Goal: Task Accomplishment & Management: Complete application form

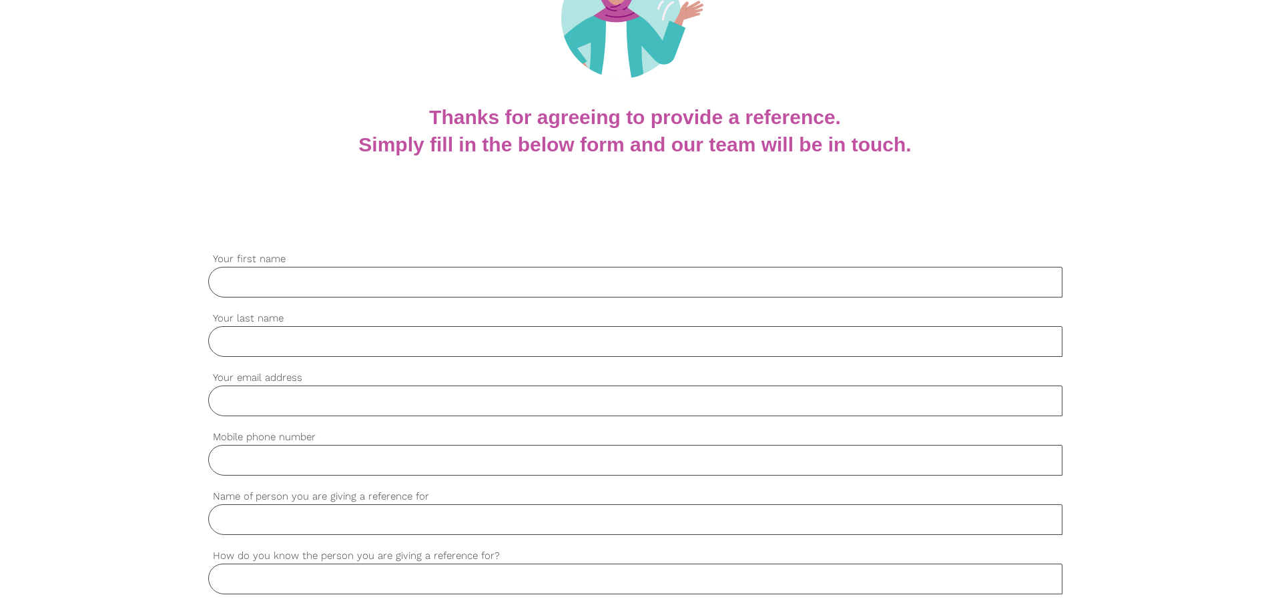
scroll to position [199, 0]
click at [349, 282] on input "Your first name" at bounding box center [635, 283] width 854 height 31
type input "[PERSON_NAME]"
type input "[PERSON_NAME][EMAIL_ADDRESS][PERSON_NAME][DOMAIN_NAME]"
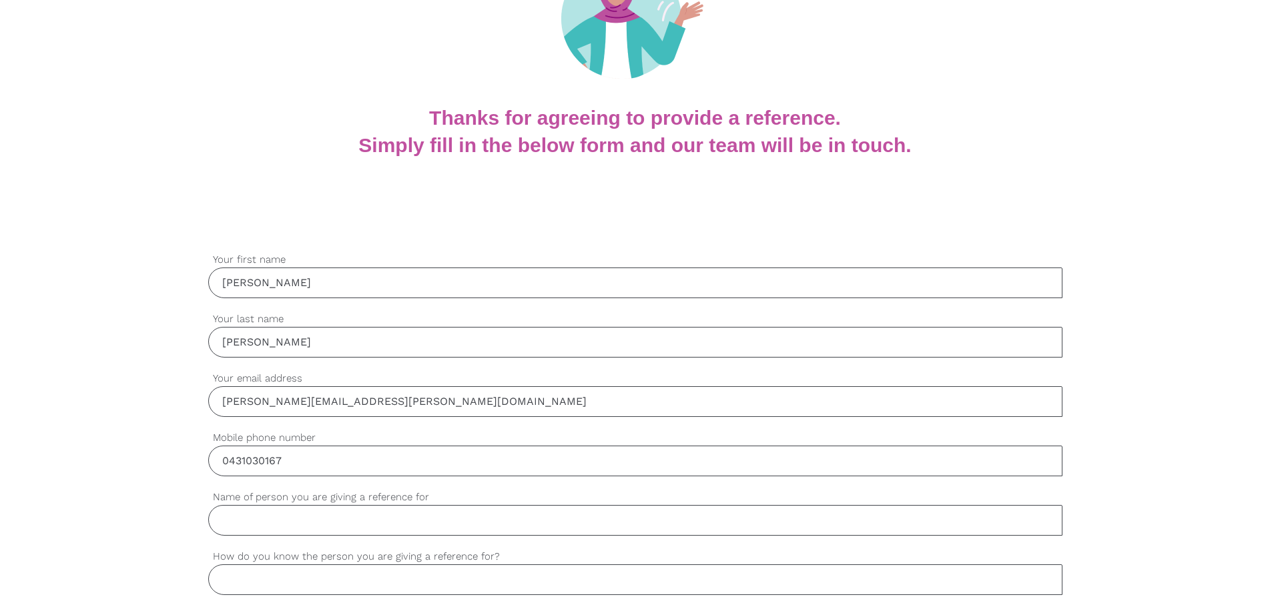
type input "0431030167"
type input "[PERSON_NAME]"
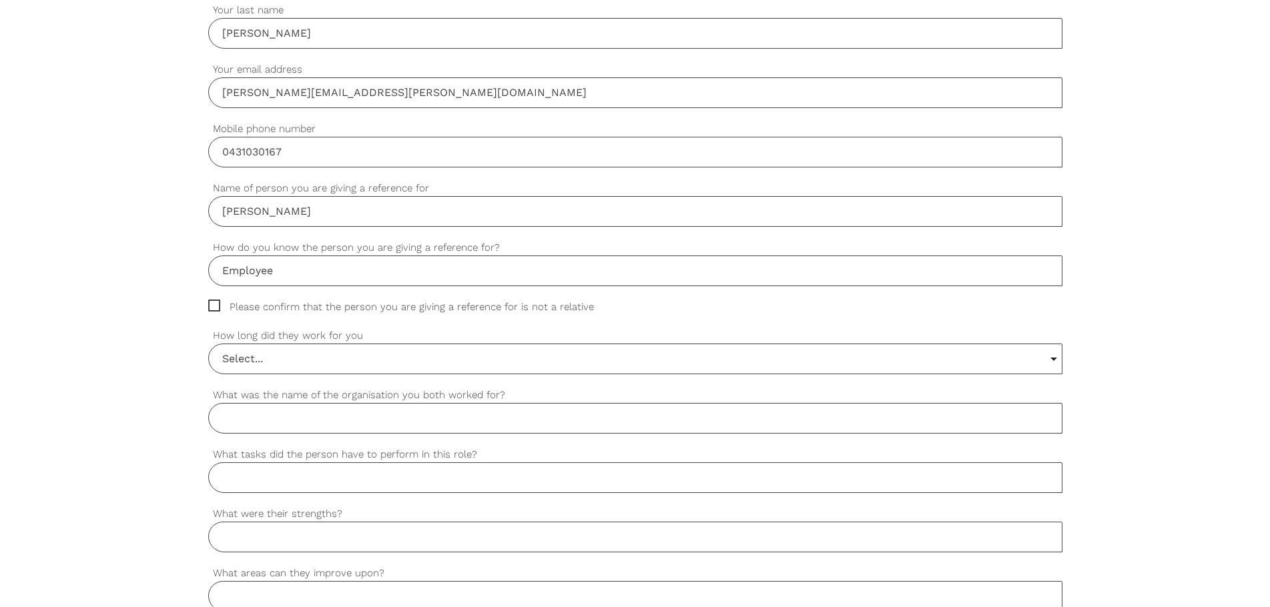
click at [226, 266] on input "Employee" at bounding box center [635, 271] width 854 height 31
type input "Former Employee"
click at [212, 303] on span "Please confirm that the person you are giving a reference for is not a relative" at bounding box center [413, 307] width 411 height 15
click at [212, 303] on input "Please confirm that the person you are giving a reference for is not a relative" at bounding box center [212, 304] width 9 height 9
checkbox input "true"
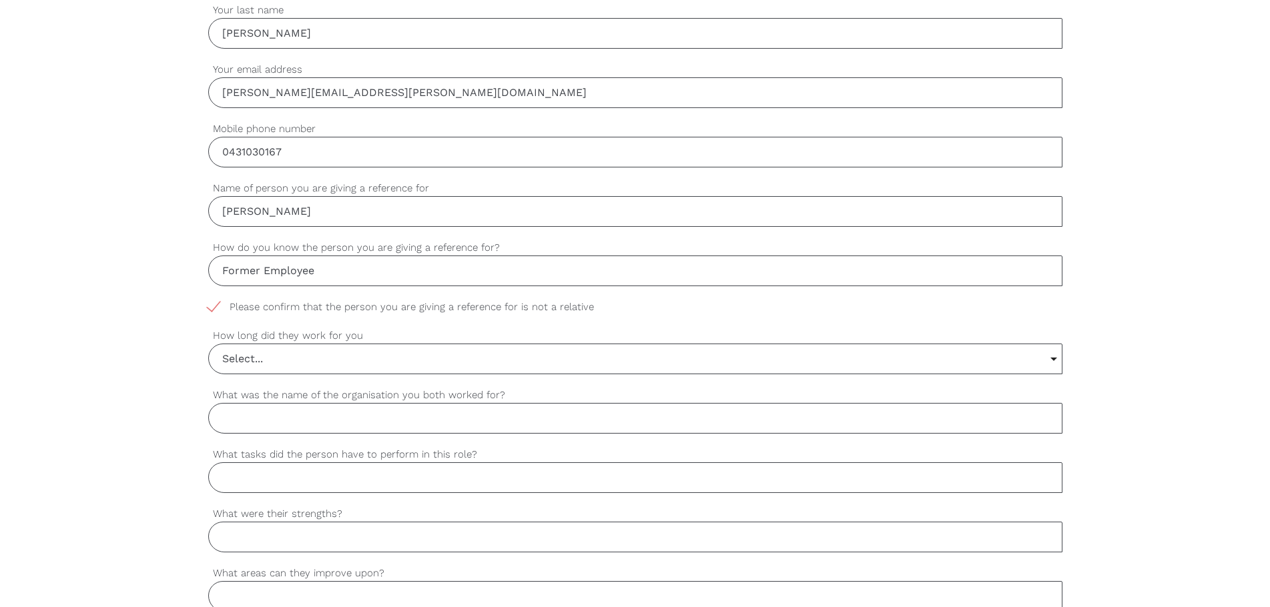
click at [364, 360] on input "Select..." at bounding box center [635, 358] width 853 height 29
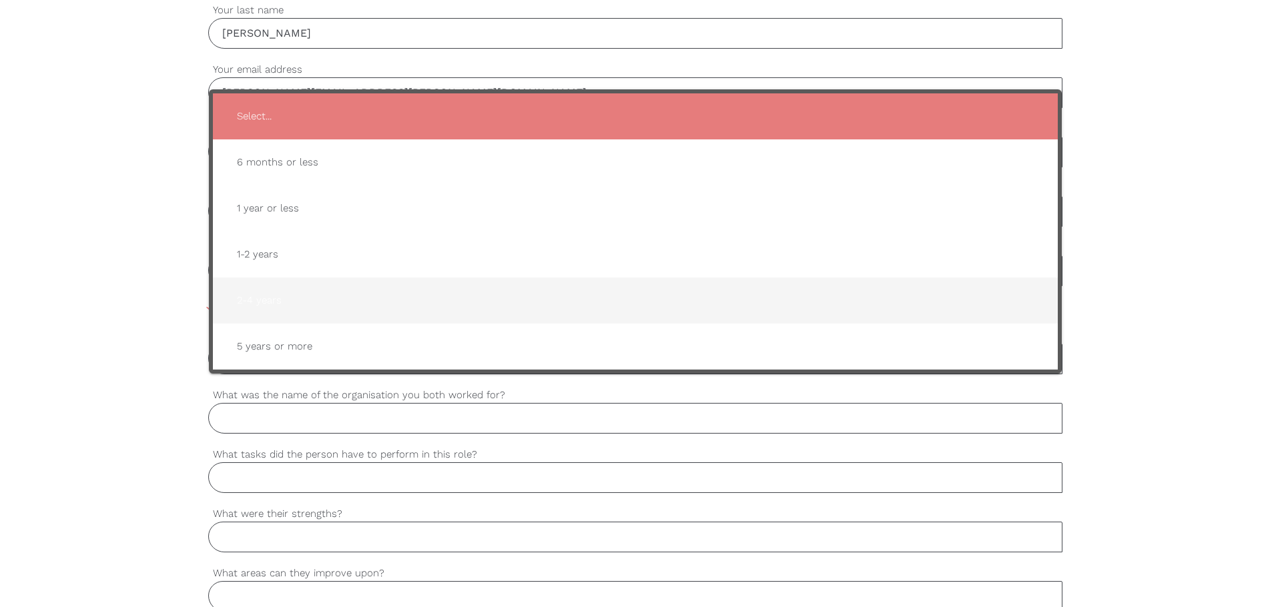
click at [319, 305] on span "2-4 years" at bounding box center [635, 300] width 818 height 33
type input "2-4 years"
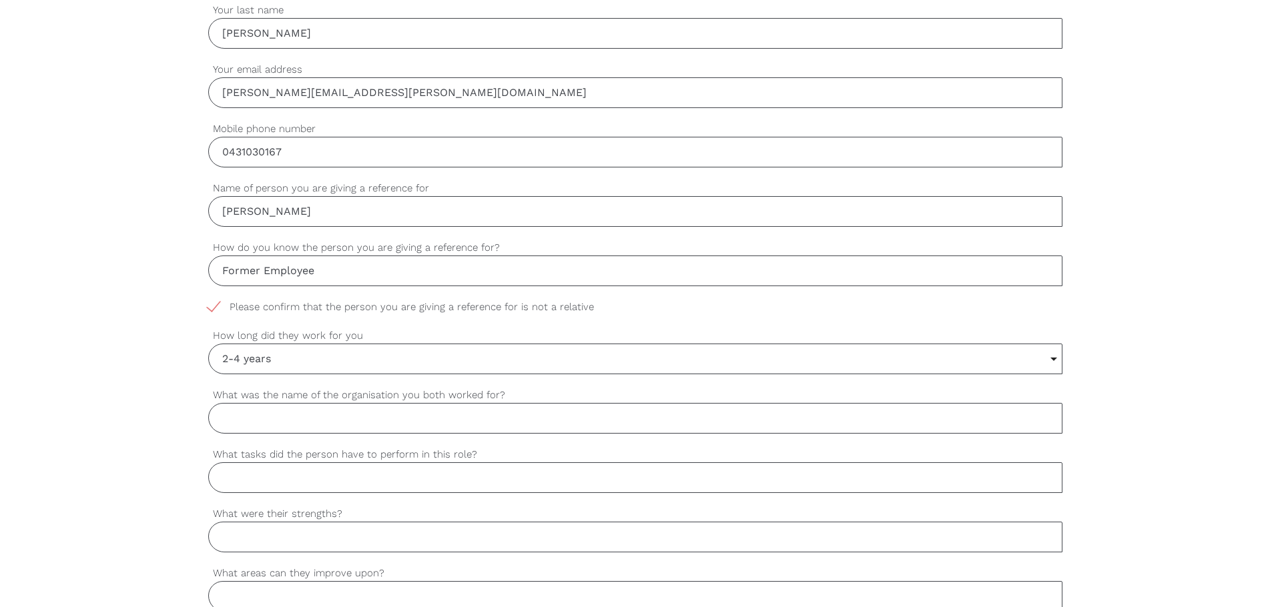
click at [304, 419] on input "What was the name of the organisation you both worked for?" at bounding box center [635, 418] width 854 height 31
type input "Aussie Gardening & Cleaning Pty Ltd"
type input "Cleaning"
type input "u"
type input "Customer service, cleaning, understanding client needs."
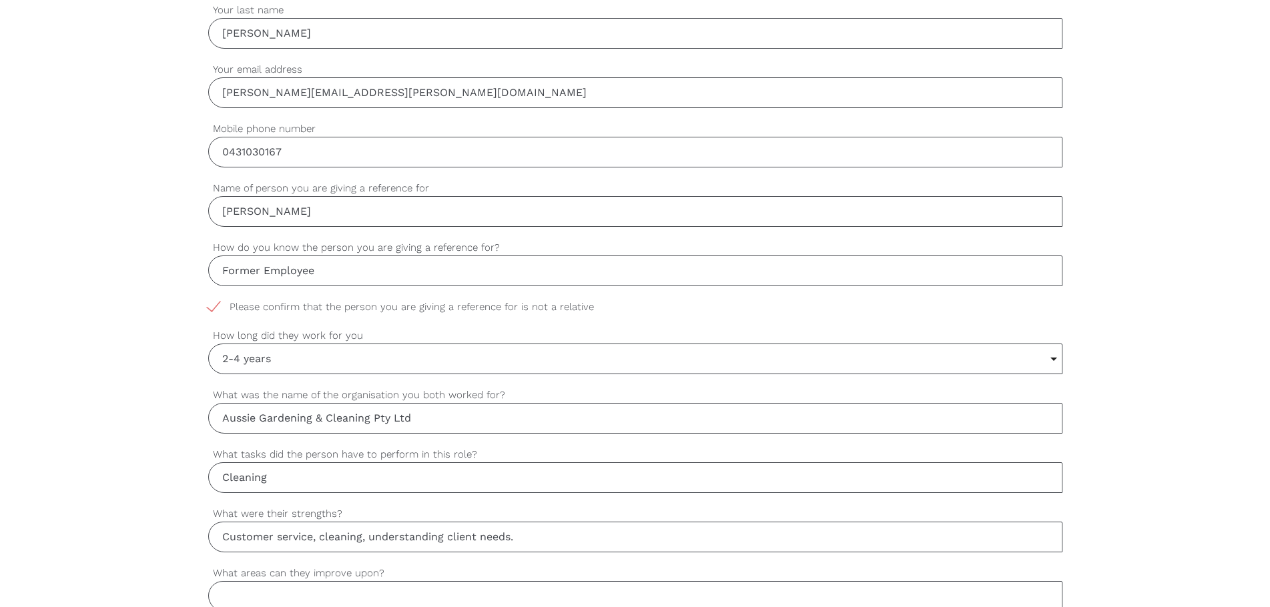
scroll to position [513, 0]
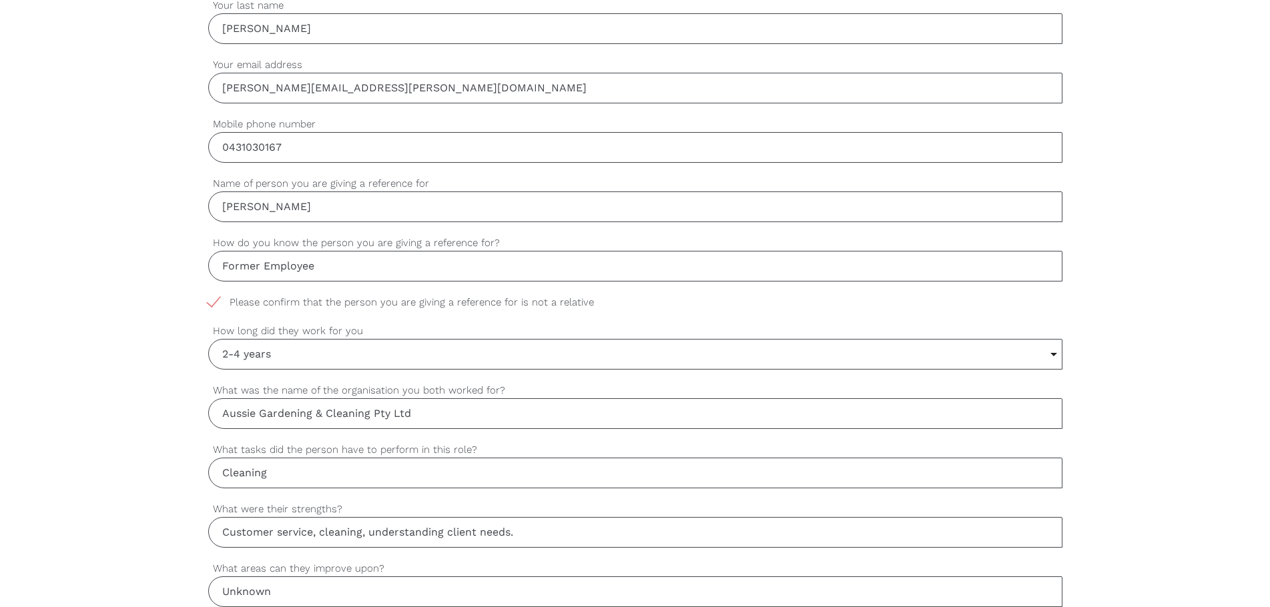
type input "Unknown"
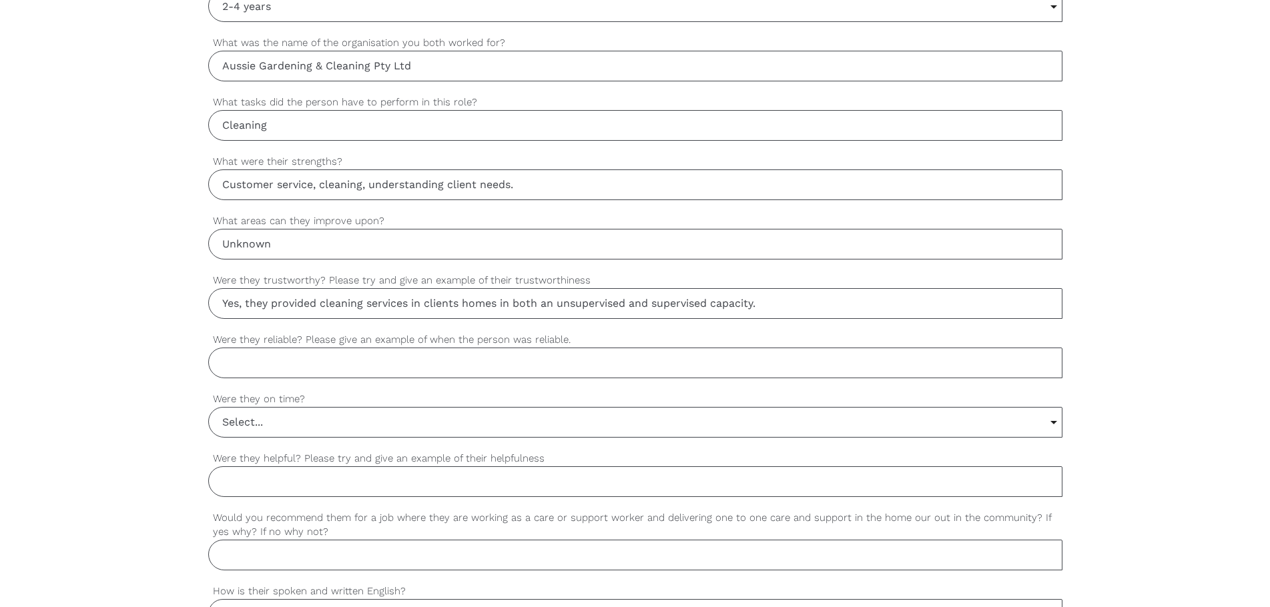
type input "Yes, they provided cleaning services in clients homes in both an unsupervised a…"
type input "Yes. Low occurance of personal leave days."
click at [304, 419] on input "Select..." at bounding box center [635, 422] width 853 height 29
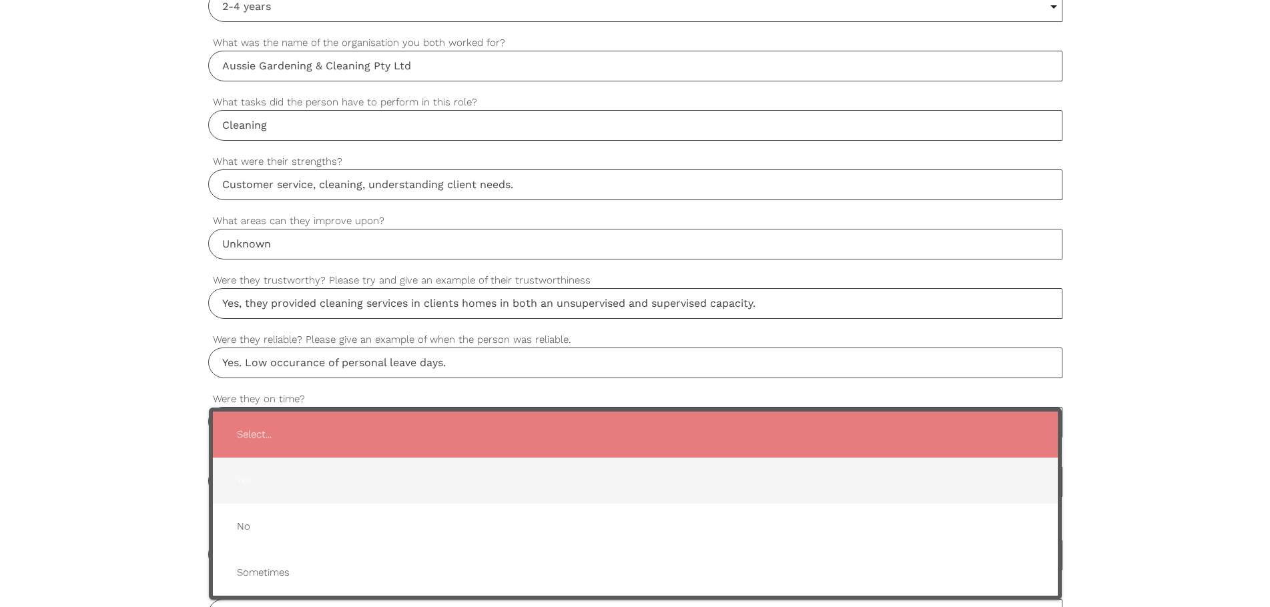
click at [299, 484] on span "Yes" at bounding box center [635, 480] width 818 height 33
type input "Yes"
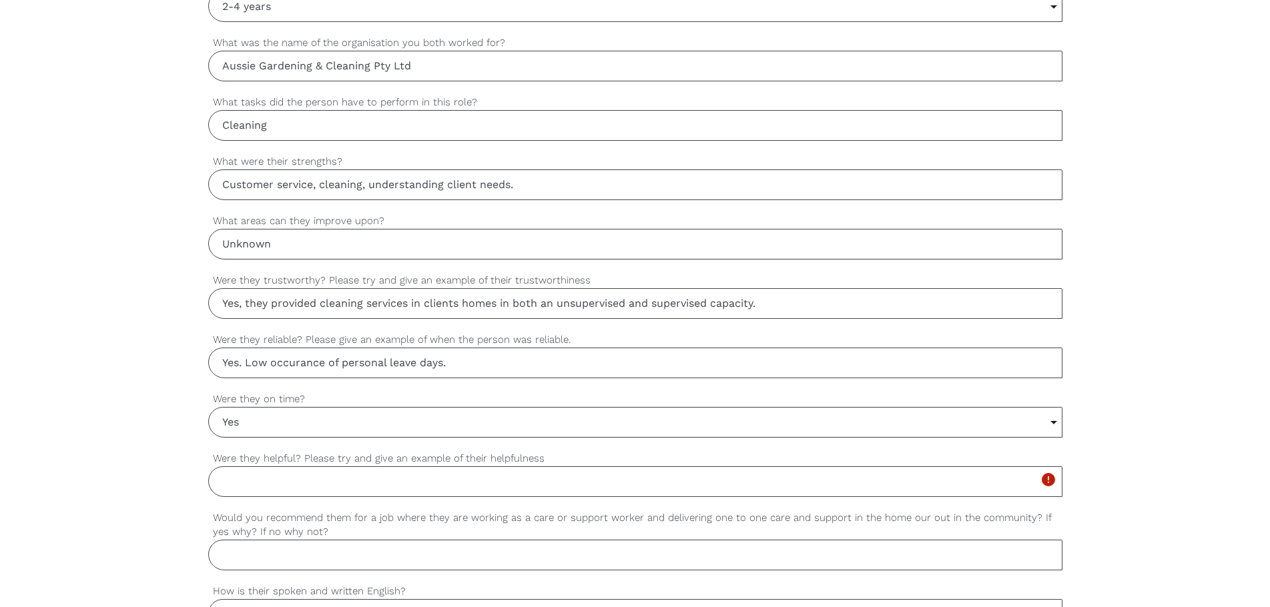
click at [268, 485] on input "Were they helpful? Please try and give an example of their helpfulness" at bounding box center [635, 481] width 854 height 31
drag, startPoint x: 246, startPoint y: 305, endPoint x: 498, endPoint y: 303, distance: 252.2
click at [498, 303] on input "Yes, they provided cleaning services in clients homes in both an unsupervised a…" at bounding box center [635, 303] width 854 height 31
click at [316, 482] on input "Yes" at bounding box center [635, 481] width 854 height 31
paste input "they provided cleaning services in clients homes"
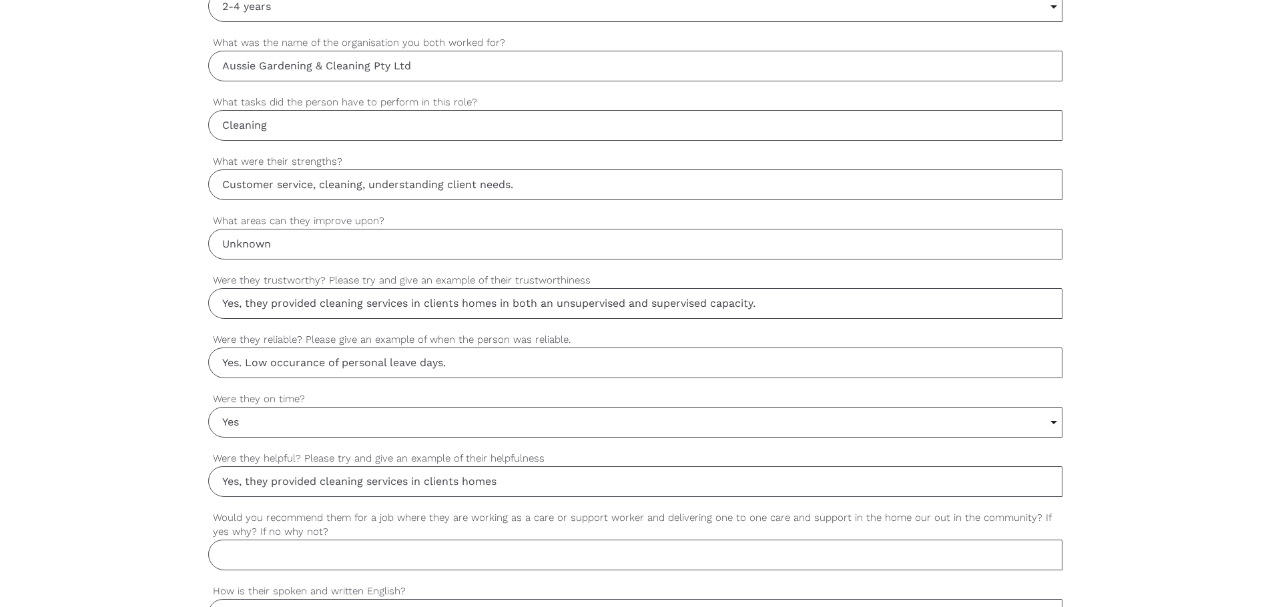
type input "Yes, they provided cleaning services in clients homes"
click at [358, 548] on input "Would you recommend them for a job where they are working as a care or support …" at bounding box center [635, 555] width 854 height 31
type input "Yes, reliable and trustworthy whilst understanding client needs."
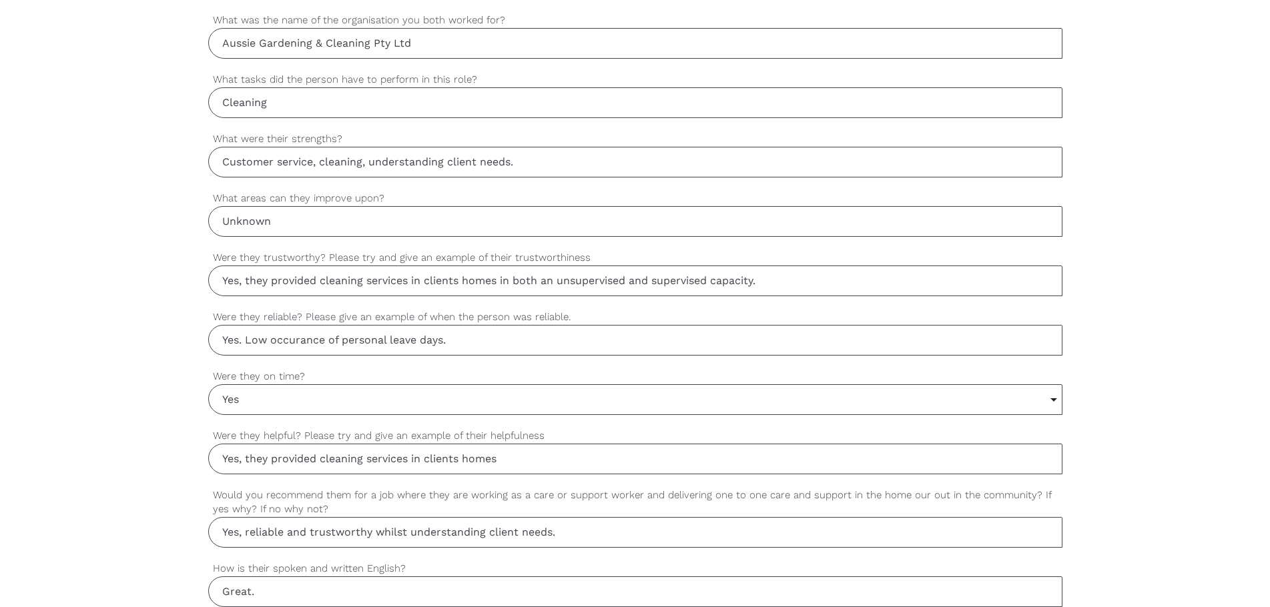
type input "Great."
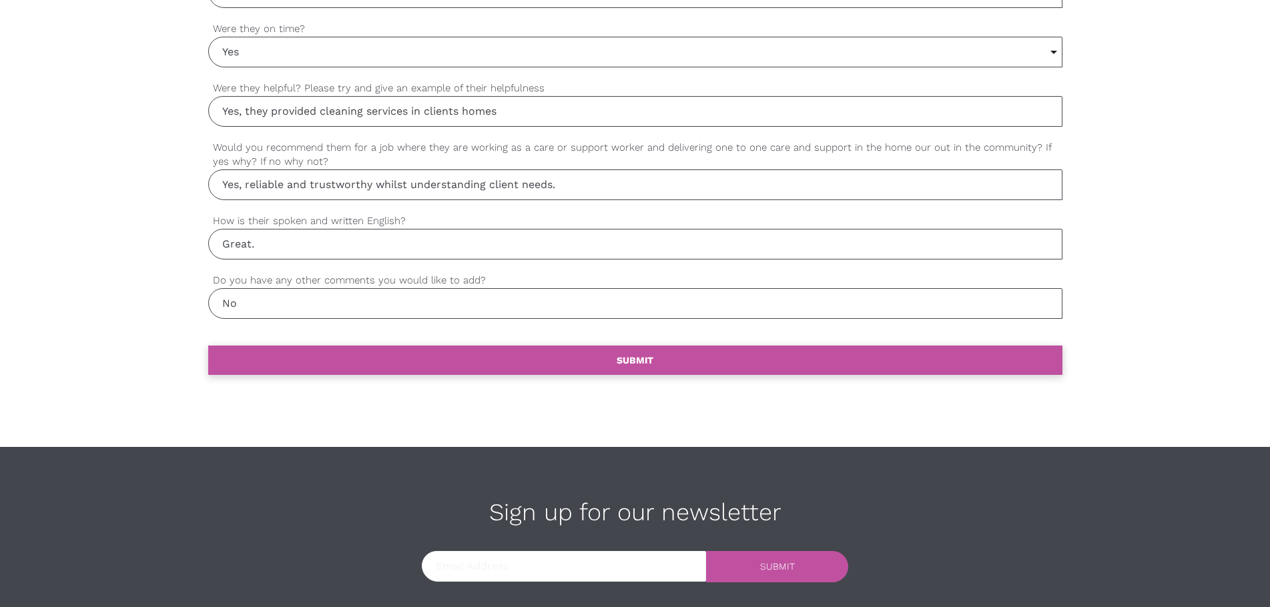
type input "No"
click at [620, 367] on link "settings SUBMIT" at bounding box center [635, 360] width 854 height 29
